Goal: Task Accomplishment & Management: Manage account settings

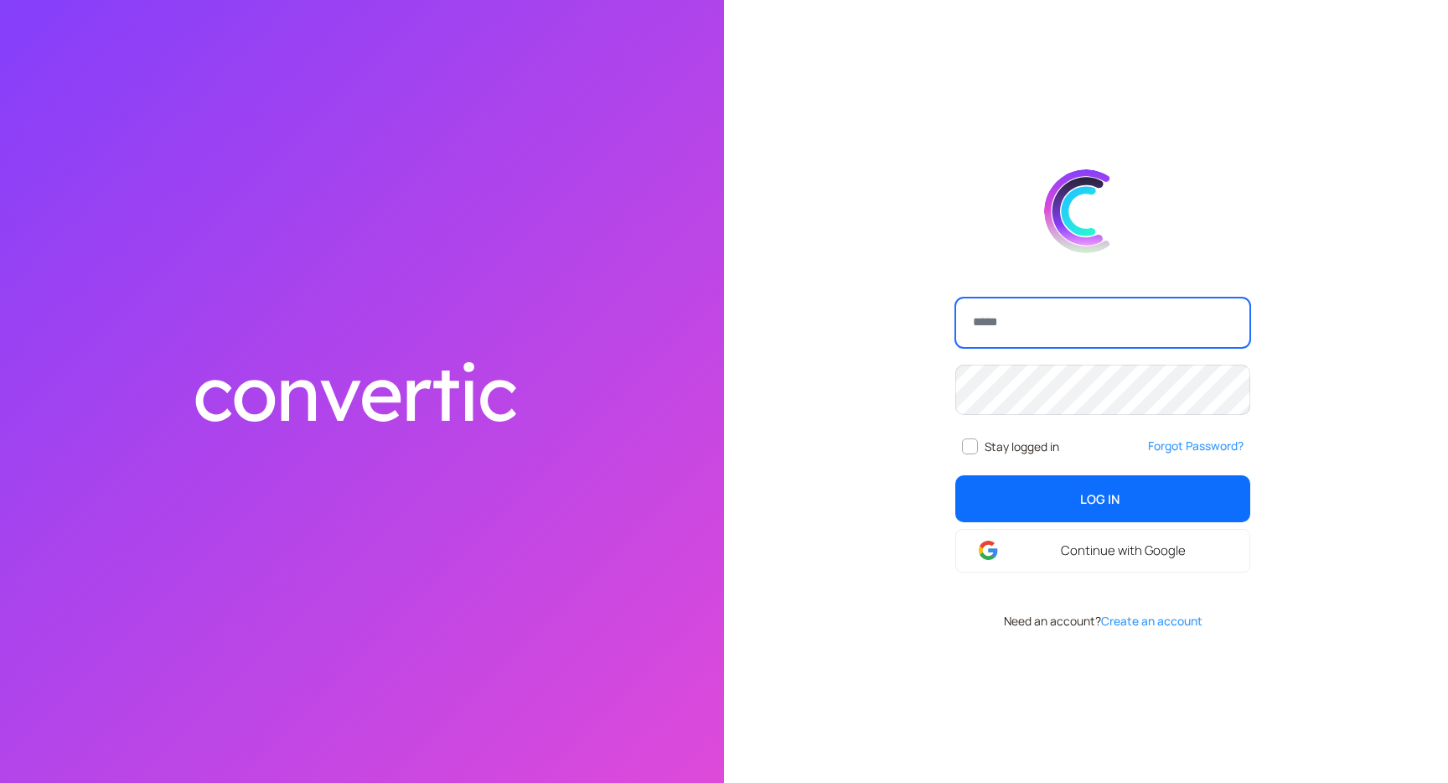
click at [1050, 313] on input "email" at bounding box center [1102, 322] width 295 height 50
type input "**********"
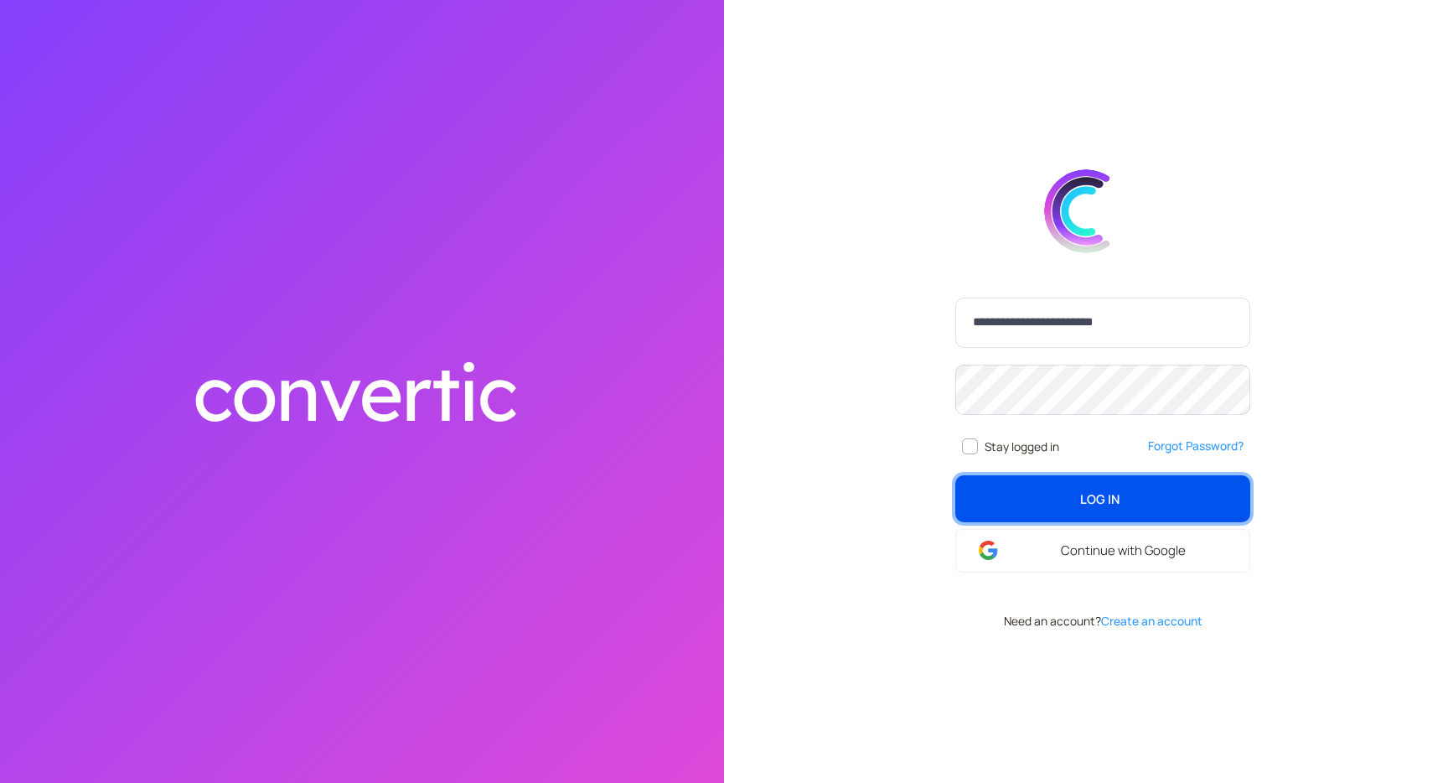
click at [1109, 504] on span "Log In" at bounding box center [1099, 498] width 39 height 18
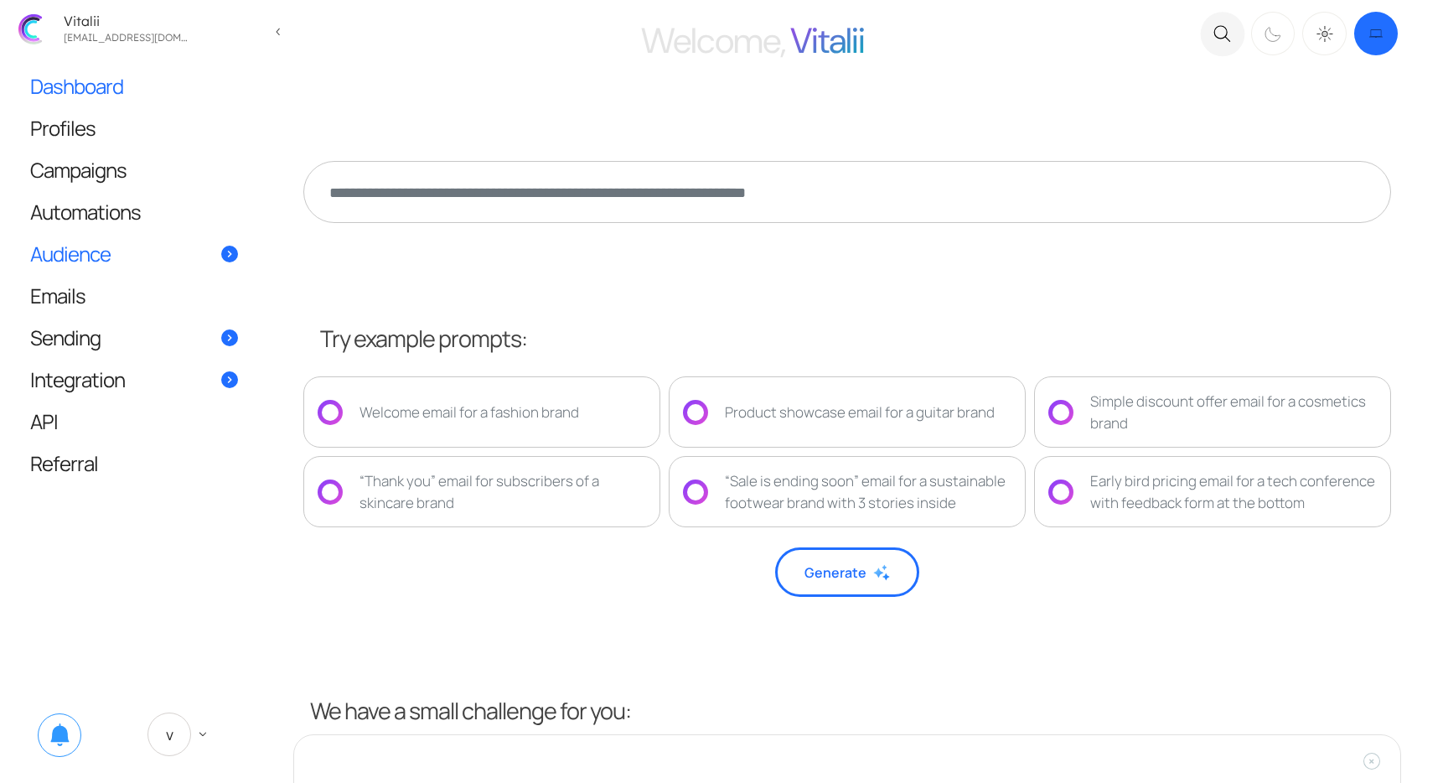
click at [73, 249] on span "Audience" at bounding box center [70, 254] width 80 height 18
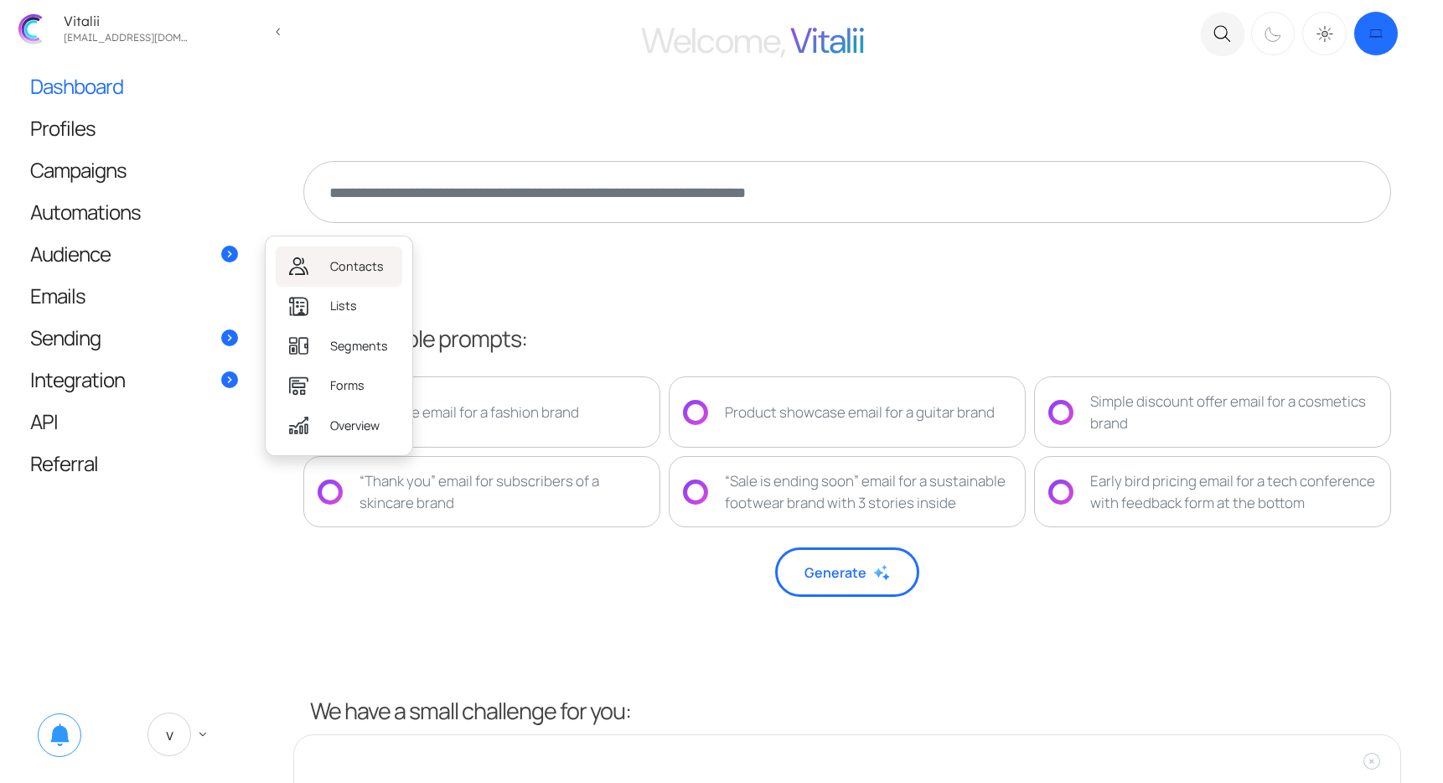
click at [320, 276] on link "Contacts" at bounding box center [339, 265] width 127 height 39
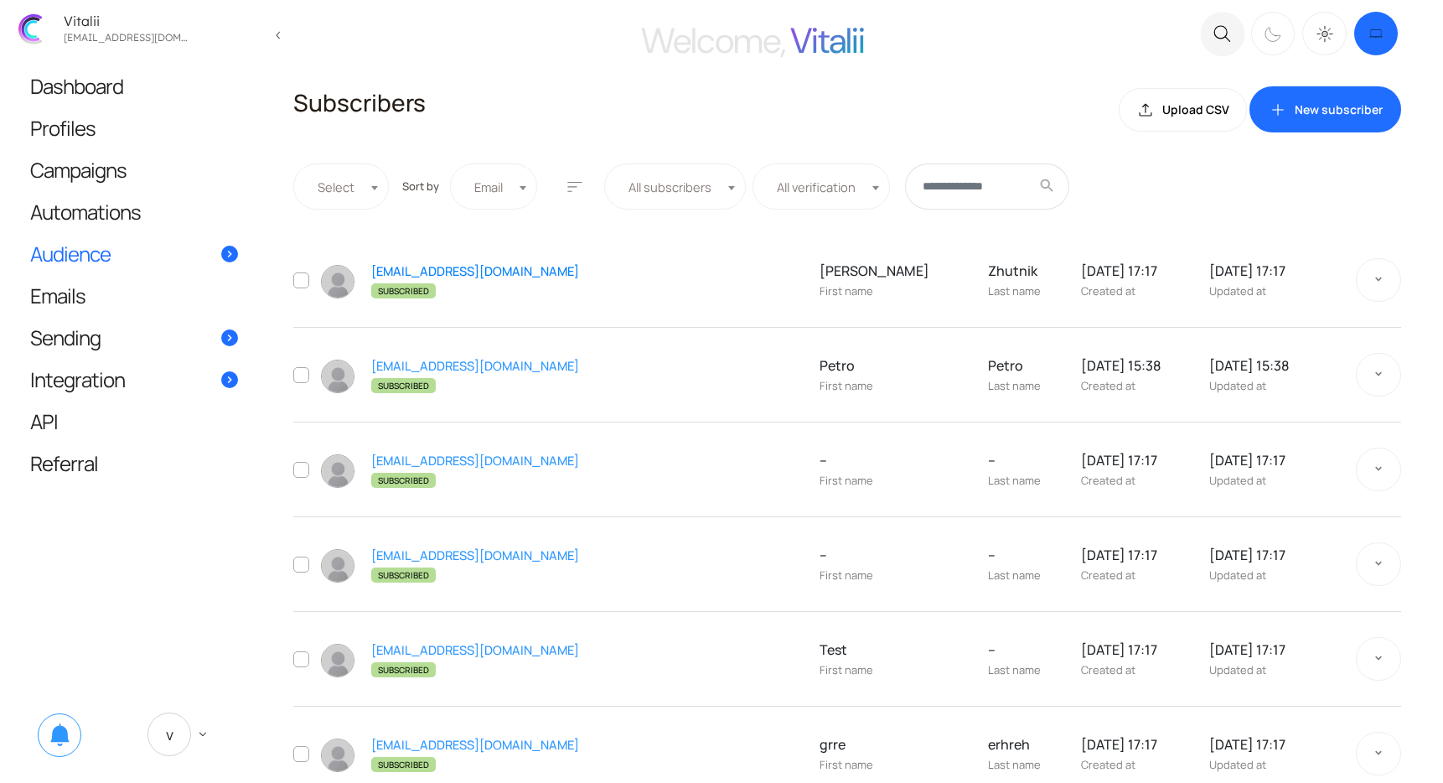
click at [416, 272] on link "asd@gmail.com" at bounding box center [475, 270] width 208 height 17
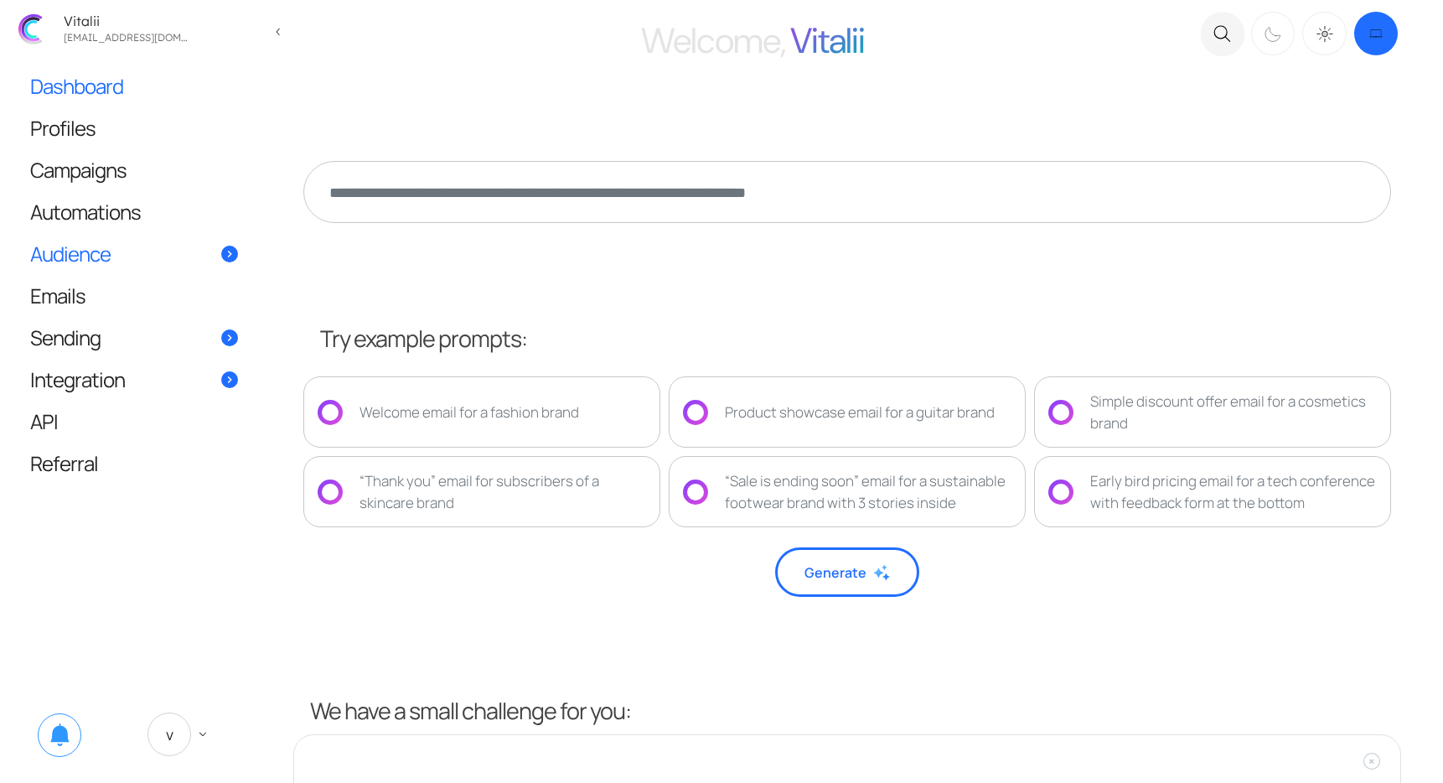
click at [86, 255] on span "Audience" at bounding box center [70, 254] width 80 height 18
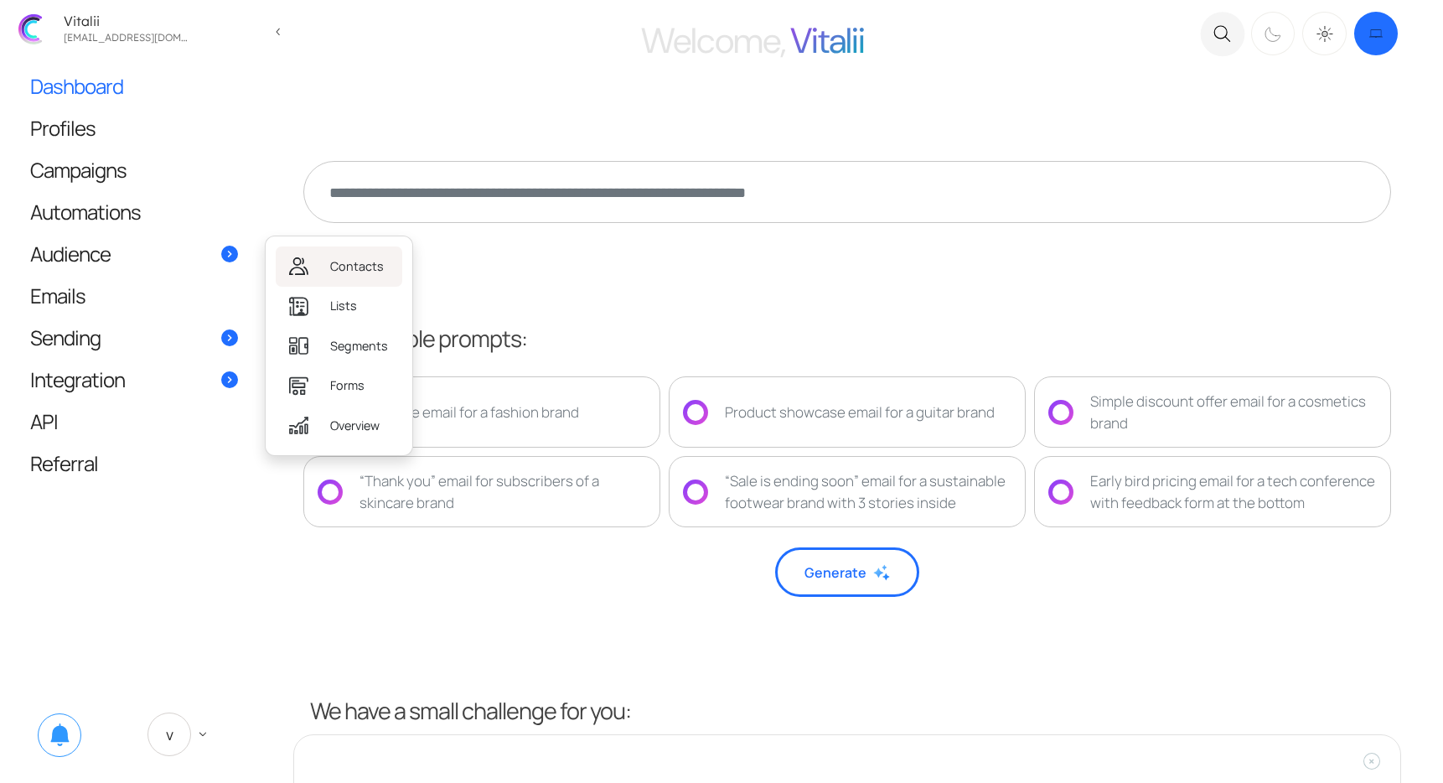
click at [349, 266] on span "Contacts" at bounding box center [357, 266] width 54 height 18
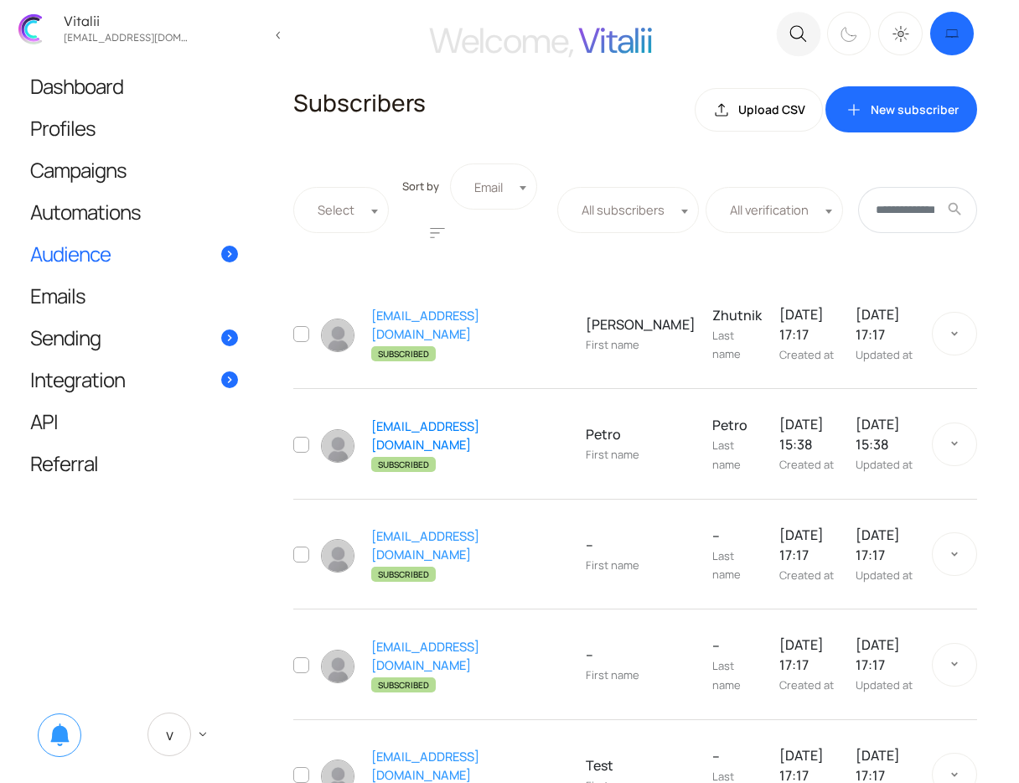
click at [440, 428] on link "[EMAIL_ADDRESS][DOMAIN_NAME]" at bounding box center [425, 434] width 108 height 35
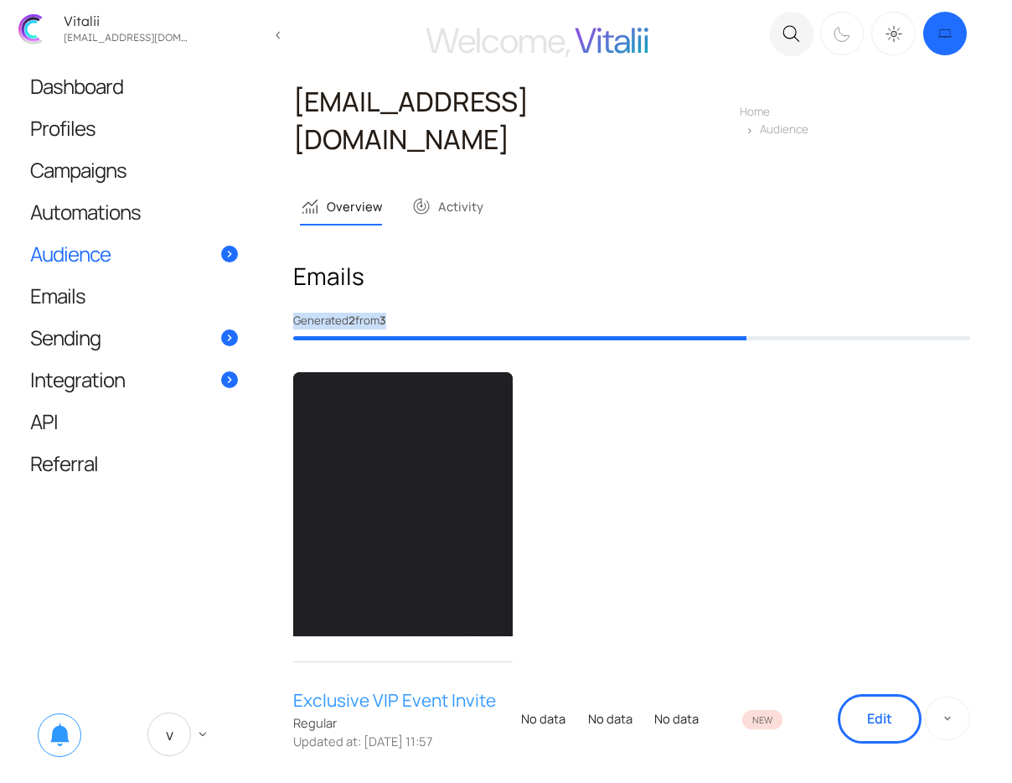
drag, startPoint x: 409, startPoint y: 277, endPoint x: 287, endPoint y: 277, distance: 122.3
click at [287, 277] on main "Welcome, Vitalii close .c{fill:none;stroke:#000000;stroke-linecap:round;stroke-…" at bounding box center [506, 405] width 1012 height 810
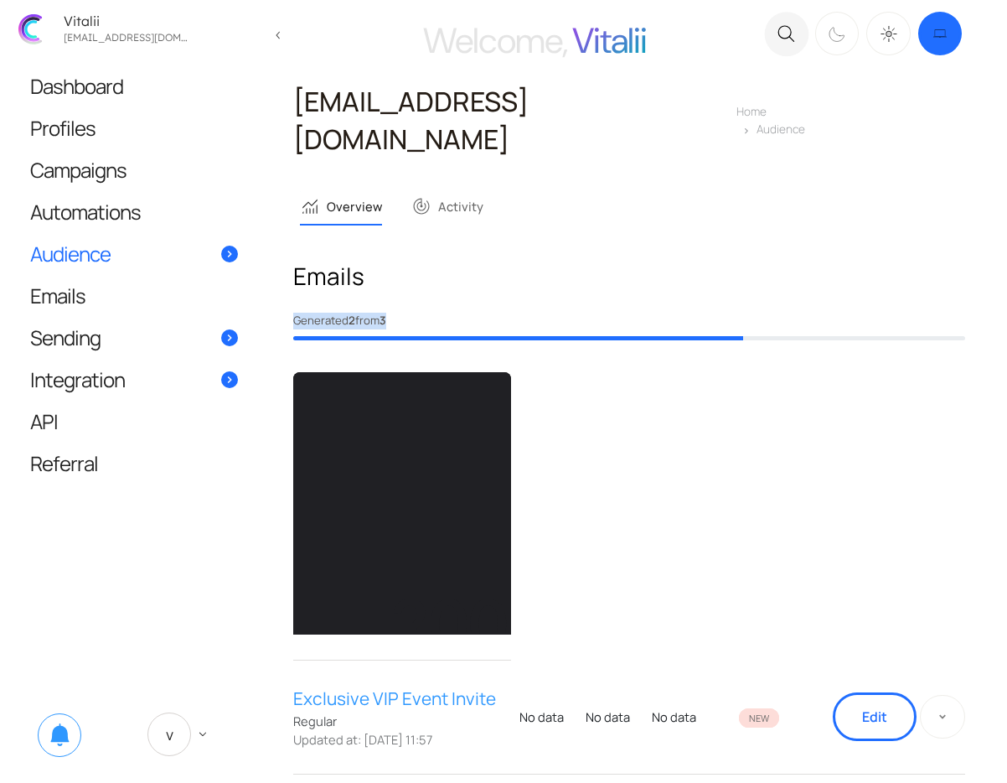
drag, startPoint x: 413, startPoint y: 284, endPoint x: 291, endPoint y: 284, distance: 122.3
click at [291, 284] on main "Welcome, Vitalii close .c{fill:none;stroke:#000000;stroke-linecap:round;stroke-…" at bounding box center [503, 617] width 1007 height 1235
copy div "Generated 2 from 3"
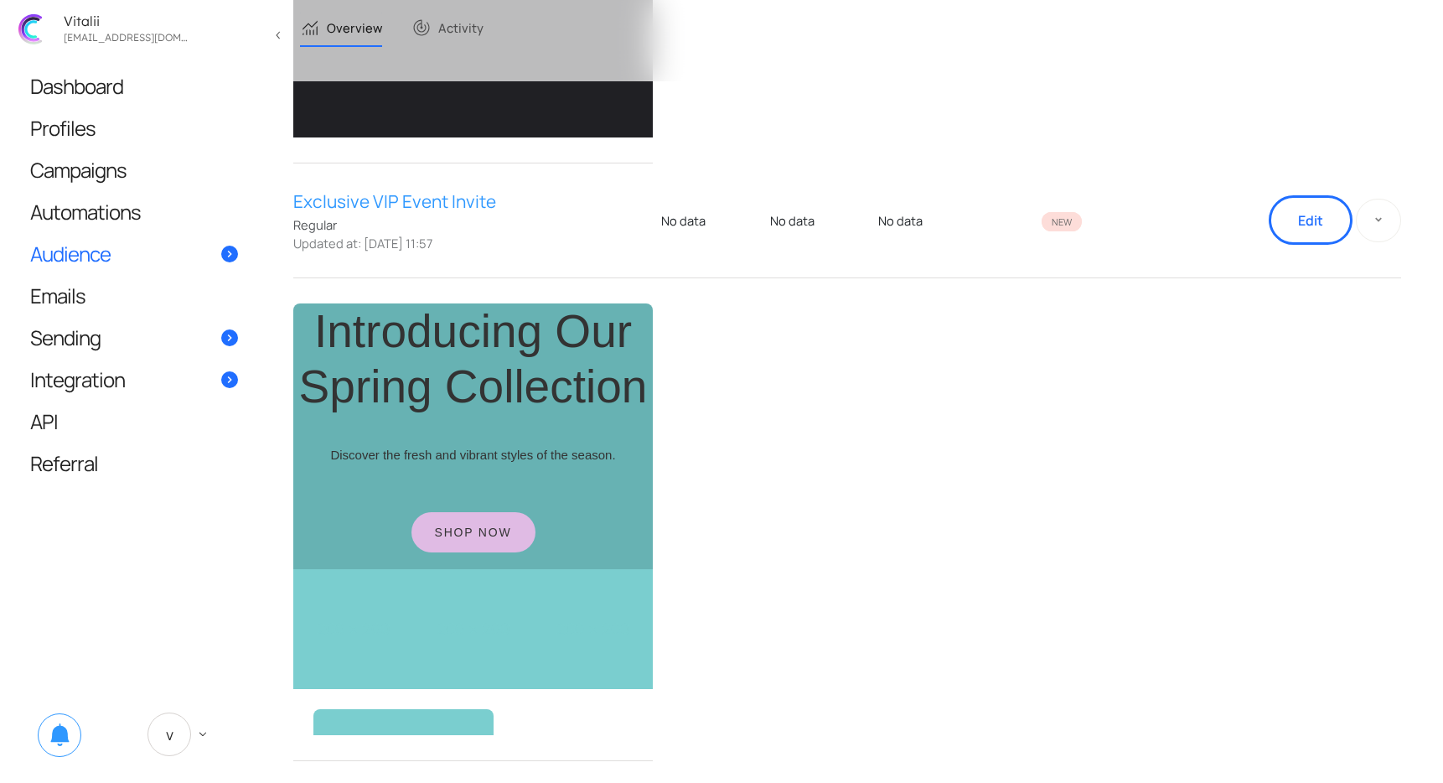
scroll to position [750, 0]
